Goal: Task Accomplishment & Management: Use online tool/utility

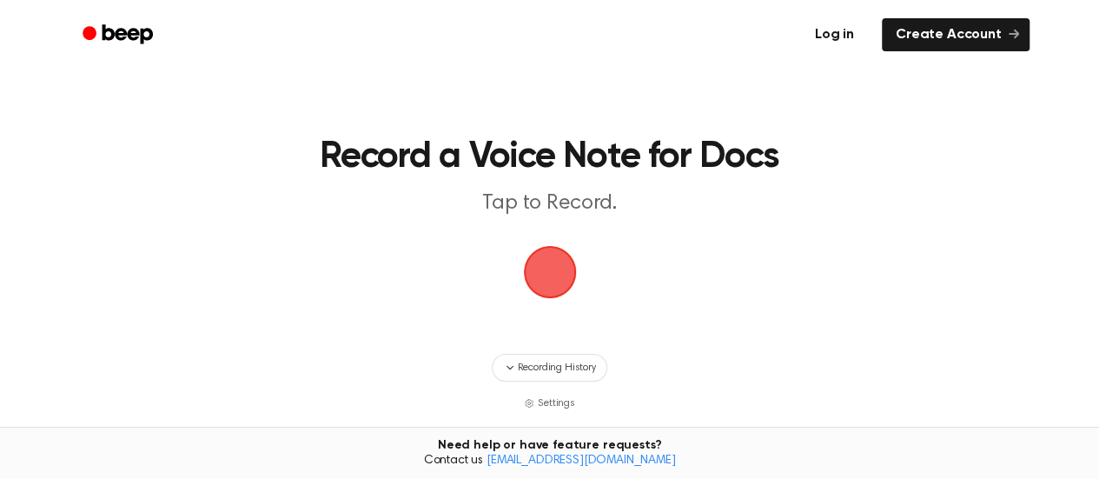
click at [840, 38] on link "Log in" at bounding box center [835, 35] width 74 height 40
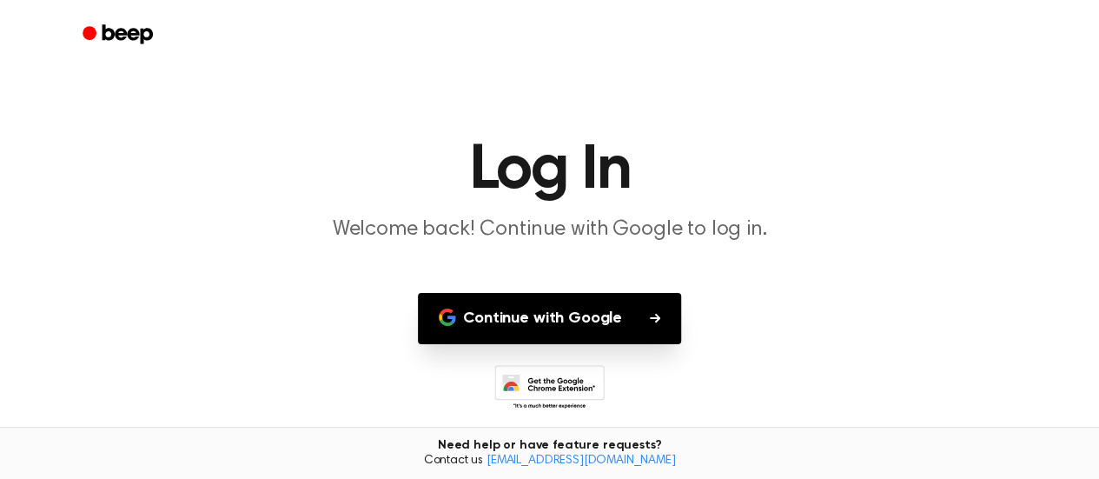
click at [596, 316] on button "Continue with Google" at bounding box center [549, 318] width 263 height 51
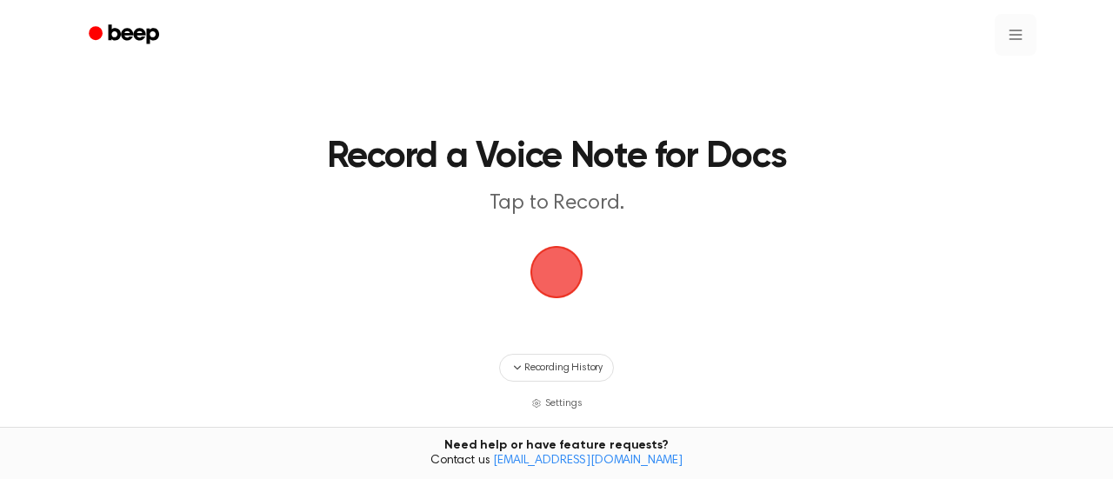
click at [1017, 26] on html "Record a Voice Note for Docs Tap to Record. Recording History Settings Tired of…" at bounding box center [556, 344] width 1113 height 688
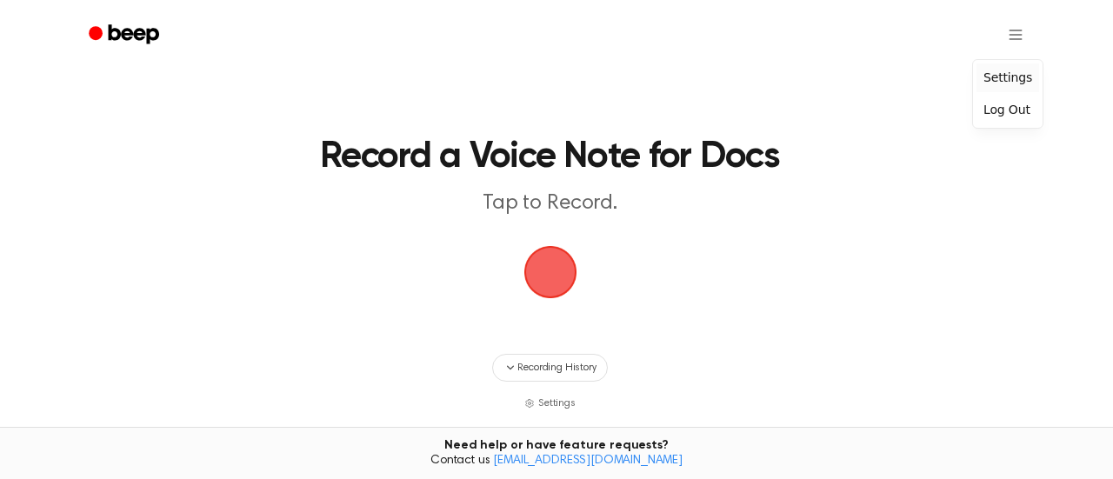
click at [1006, 70] on div "Settings" at bounding box center [1007, 77] width 63 height 29
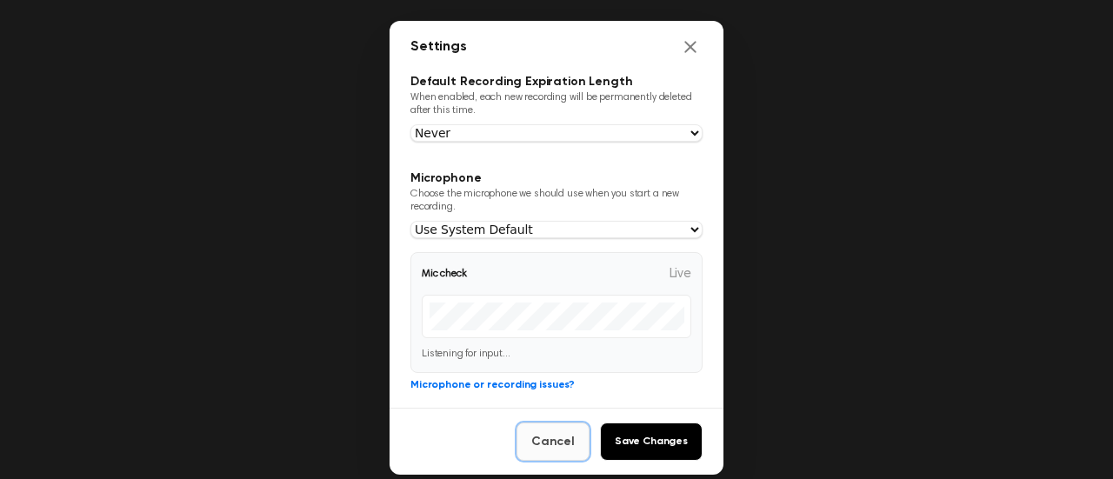
click at [552, 450] on button "Cancel" at bounding box center [552, 441] width 73 height 38
